Goal: Entertainment & Leisure: Consume media (video, audio)

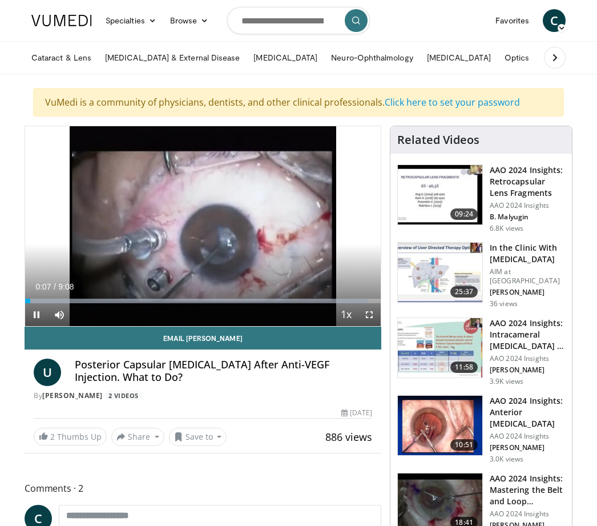
click at [295, 220] on icon "Video Player" at bounding box center [298, 226] width 32 height 32
click at [298, 222] on icon "Video Player" at bounding box center [298, 226] width 32 height 32
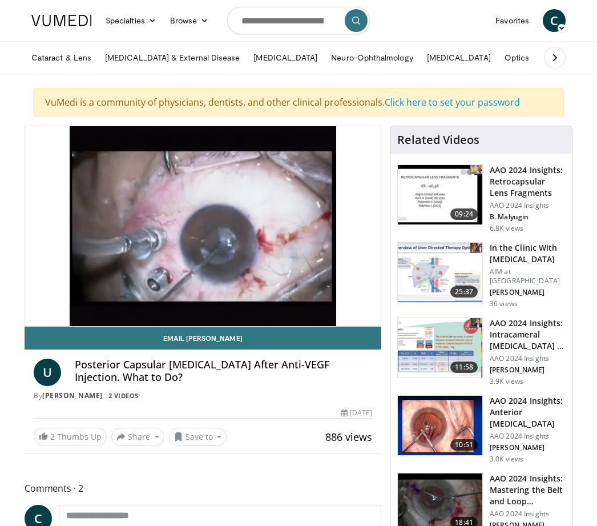
click at [298, 236] on icon "Video Player" at bounding box center [298, 226] width 32 height 32
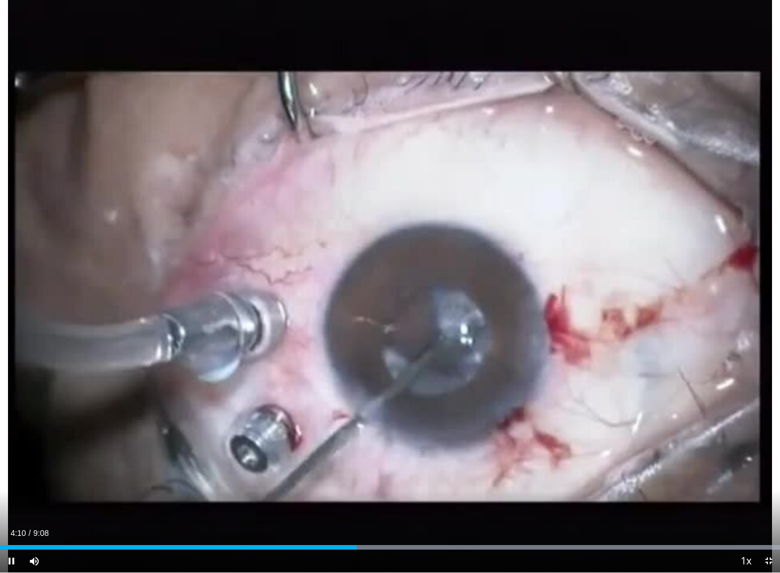
click at [597, 280] on div "10 seconds Tap to unmute" at bounding box center [390, 286] width 780 height 573
